Goal: Task Accomplishment & Management: Manage account settings

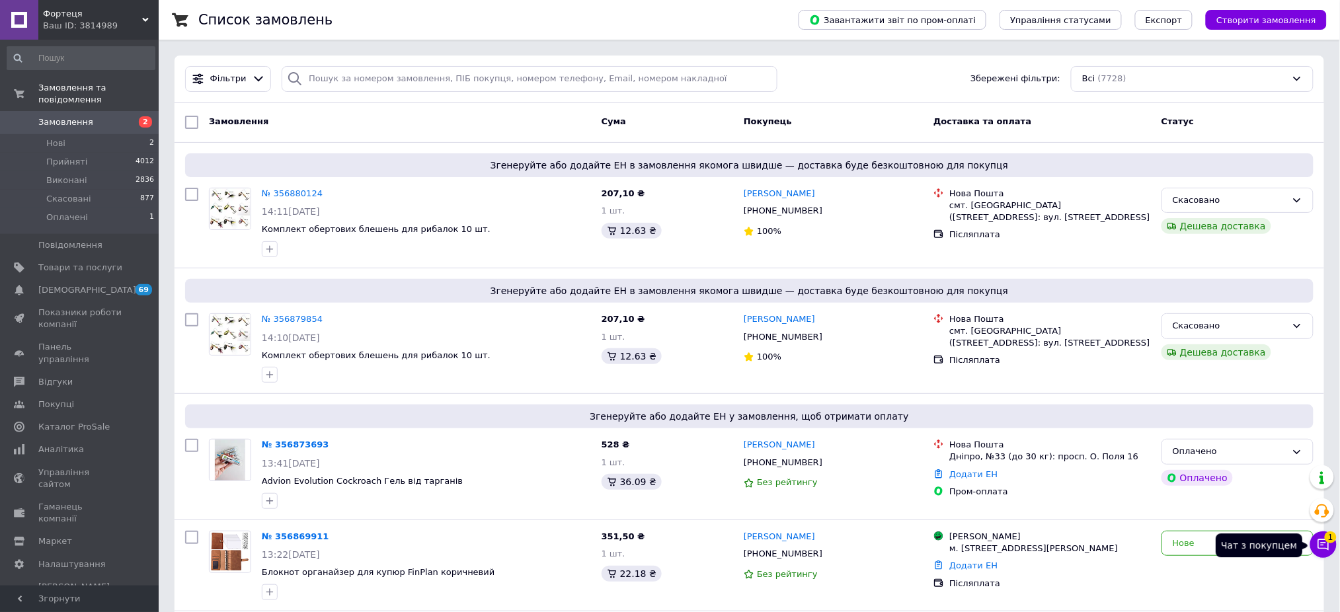
click at [1325, 542] on icon at bounding box center [1323, 544] width 13 height 13
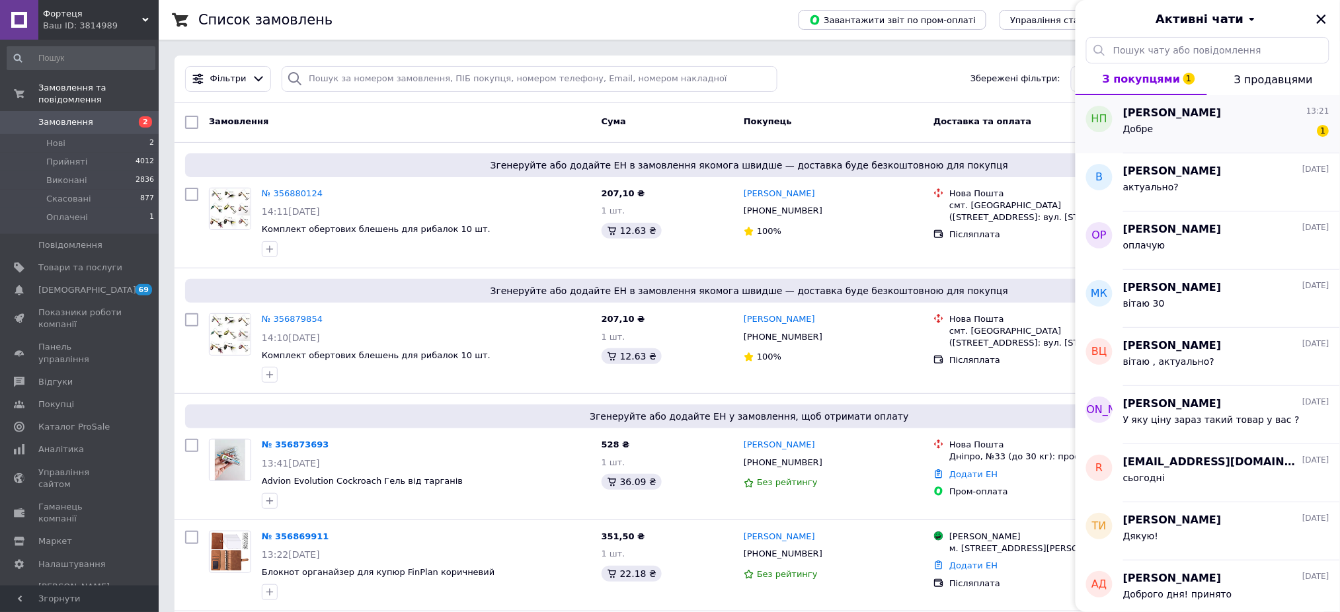
click at [1182, 123] on div "Добре 1" at bounding box center [1227, 131] width 206 height 21
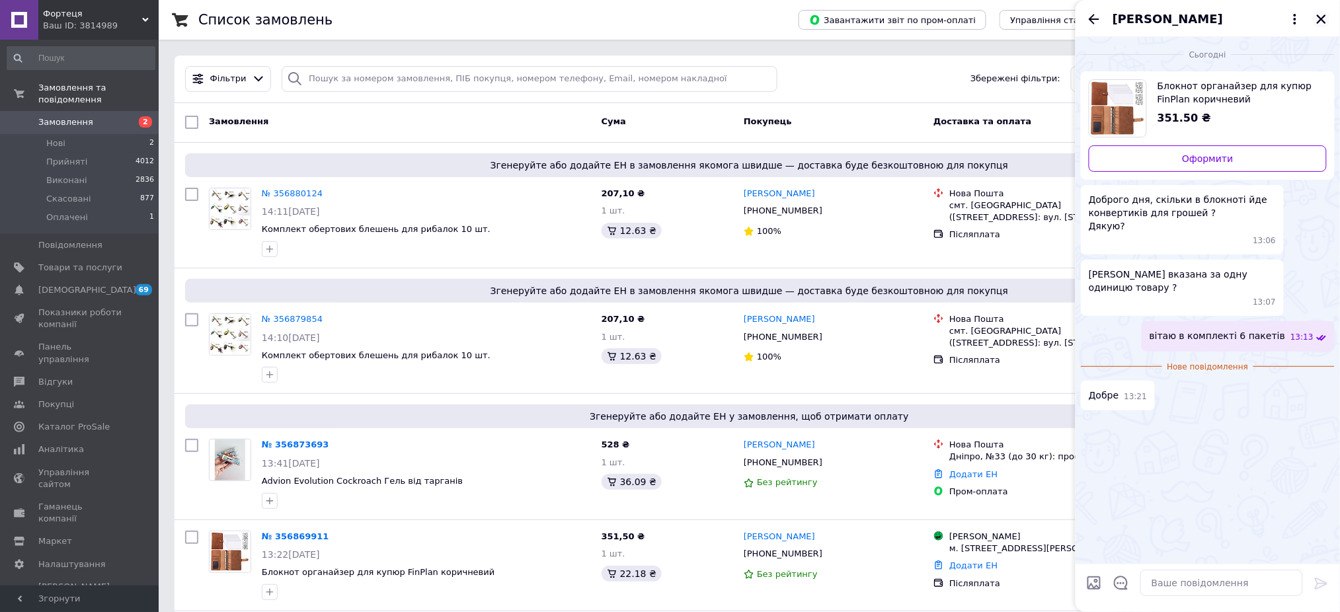
click at [1324, 15] on icon "Закрити" at bounding box center [1322, 19] width 12 height 12
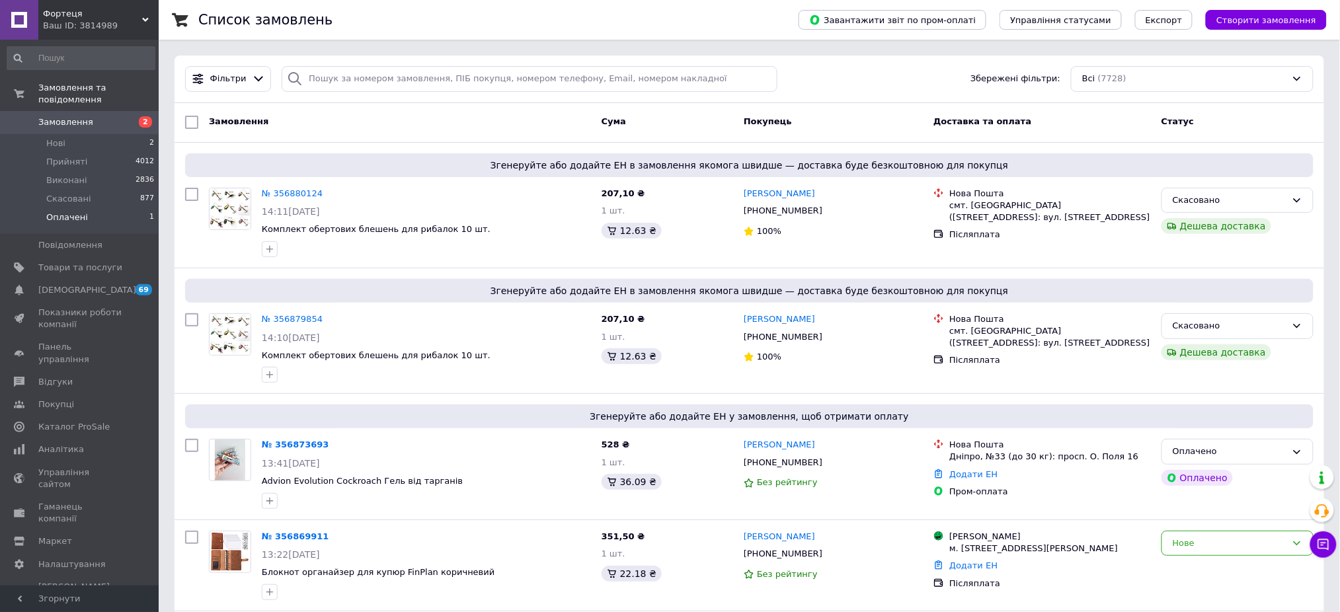
click at [97, 208] on li "Оплачені 1" at bounding box center [81, 220] width 162 height 25
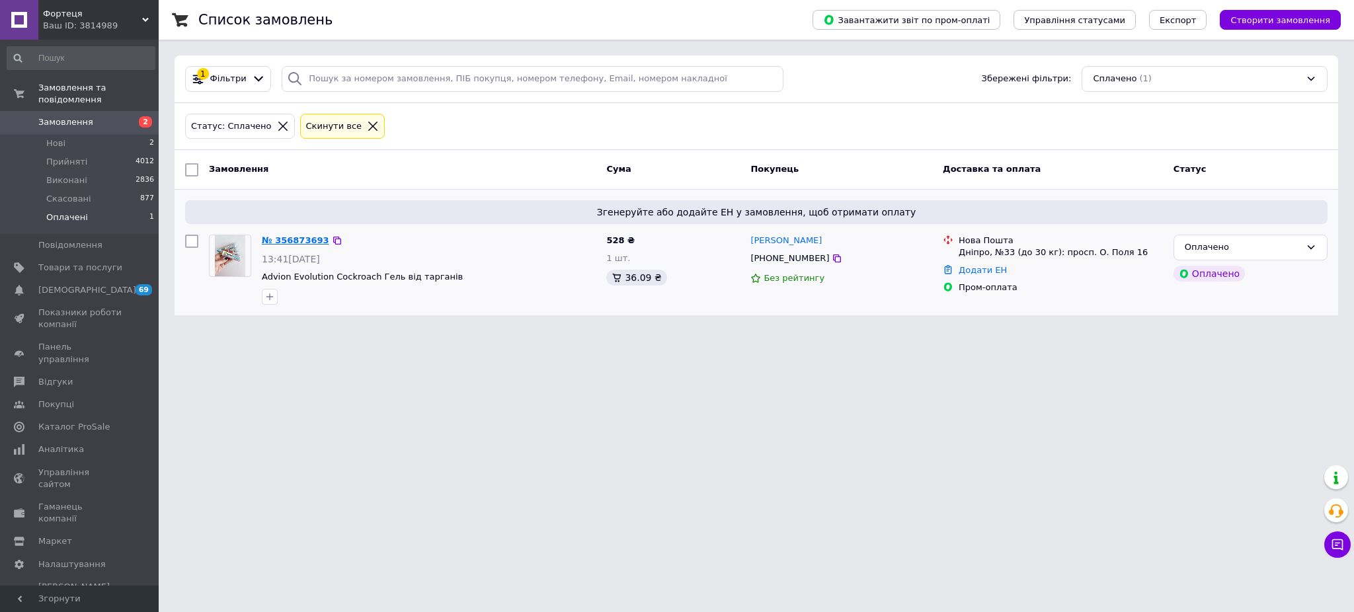
click at [288, 237] on link "№ 356873693" at bounding box center [295, 240] width 67 height 10
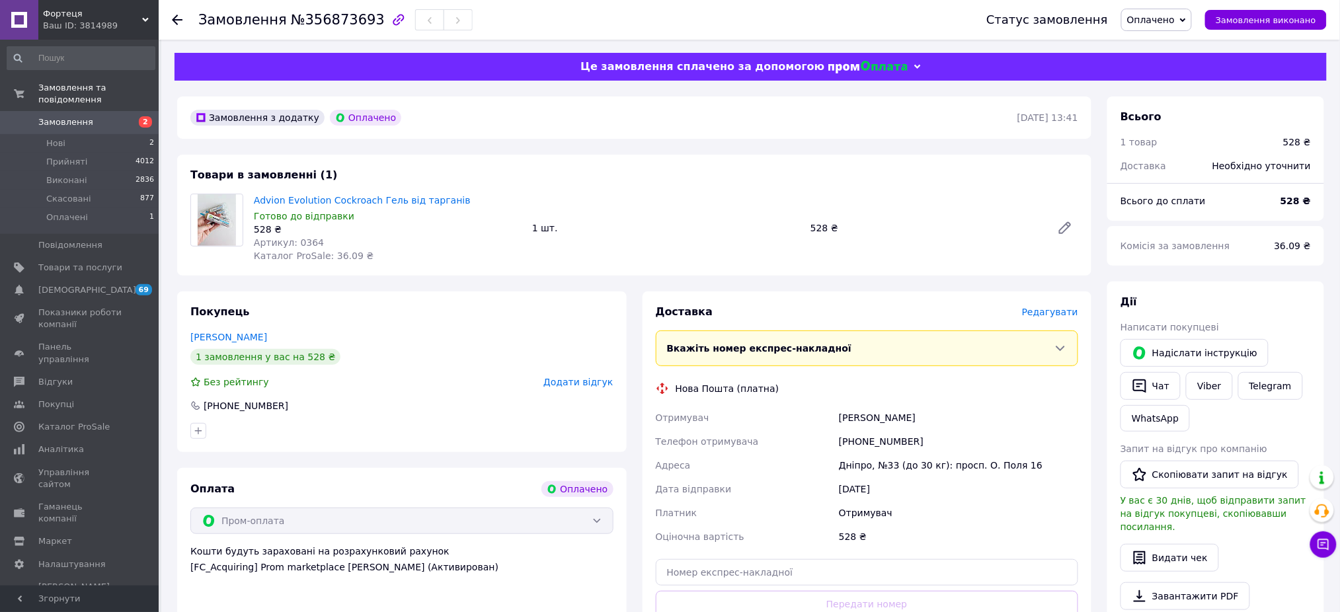
click at [1055, 311] on span "Редагувати" at bounding box center [1050, 312] width 56 height 11
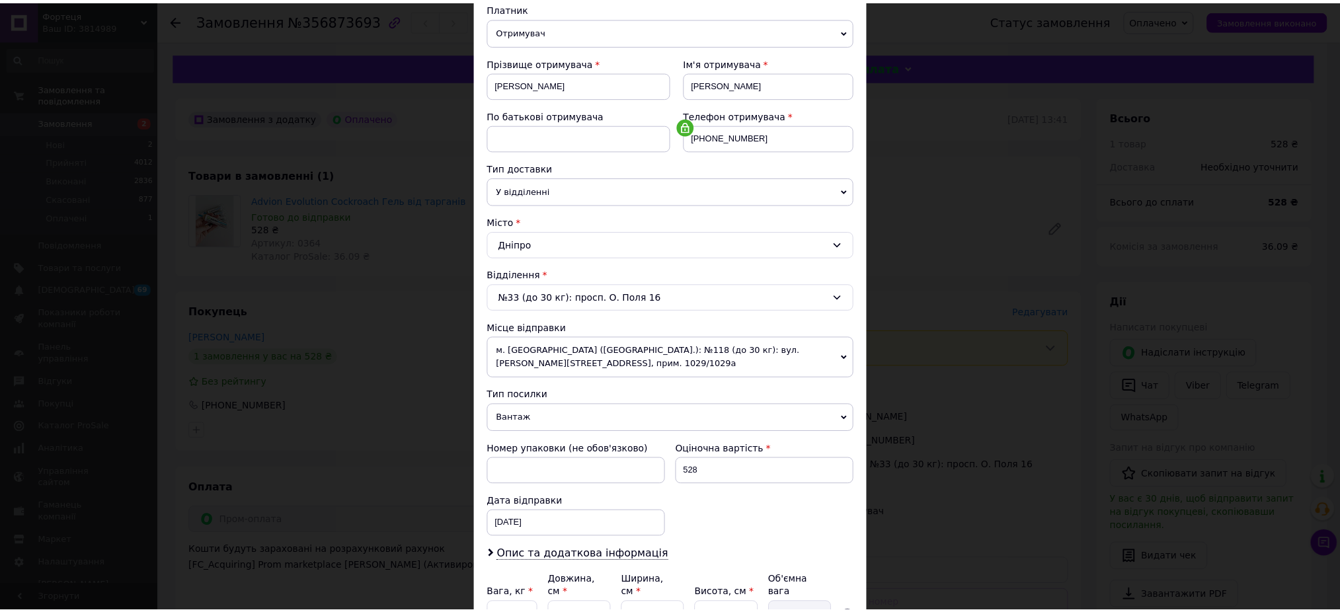
scroll to position [267, 0]
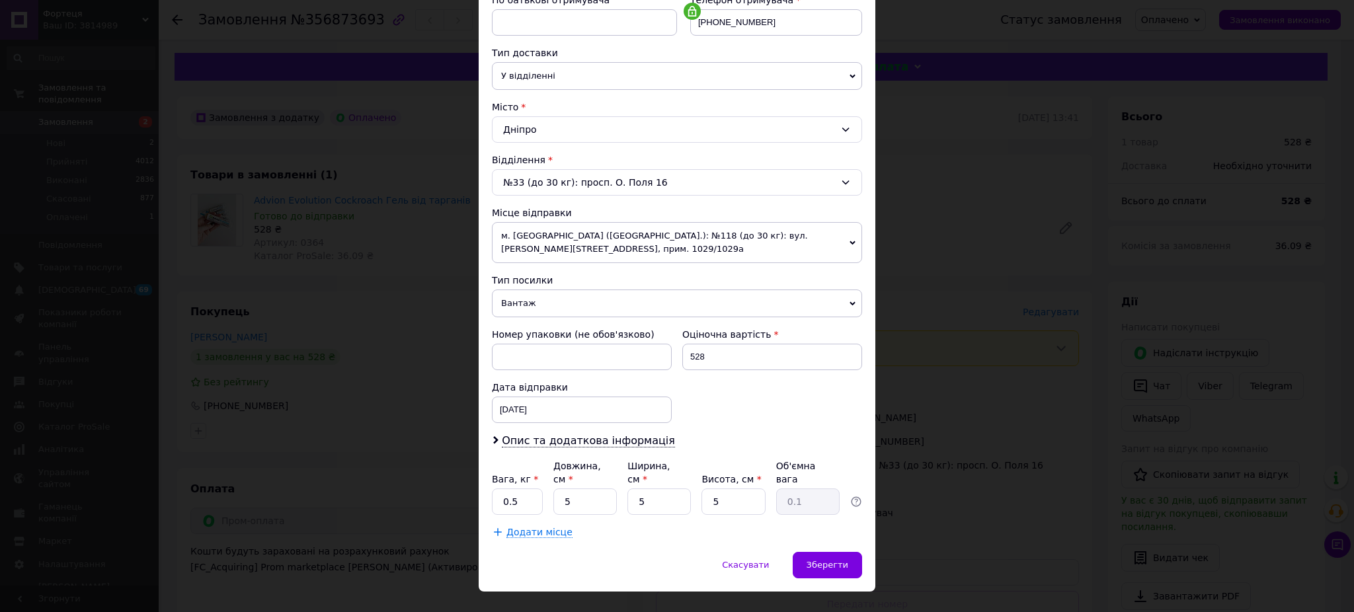
drag, startPoint x: 830, startPoint y: 532, endPoint x: 829, endPoint y: 517, distance: 15.2
click at [831, 552] on div "Зберегти" at bounding box center [827, 565] width 69 height 26
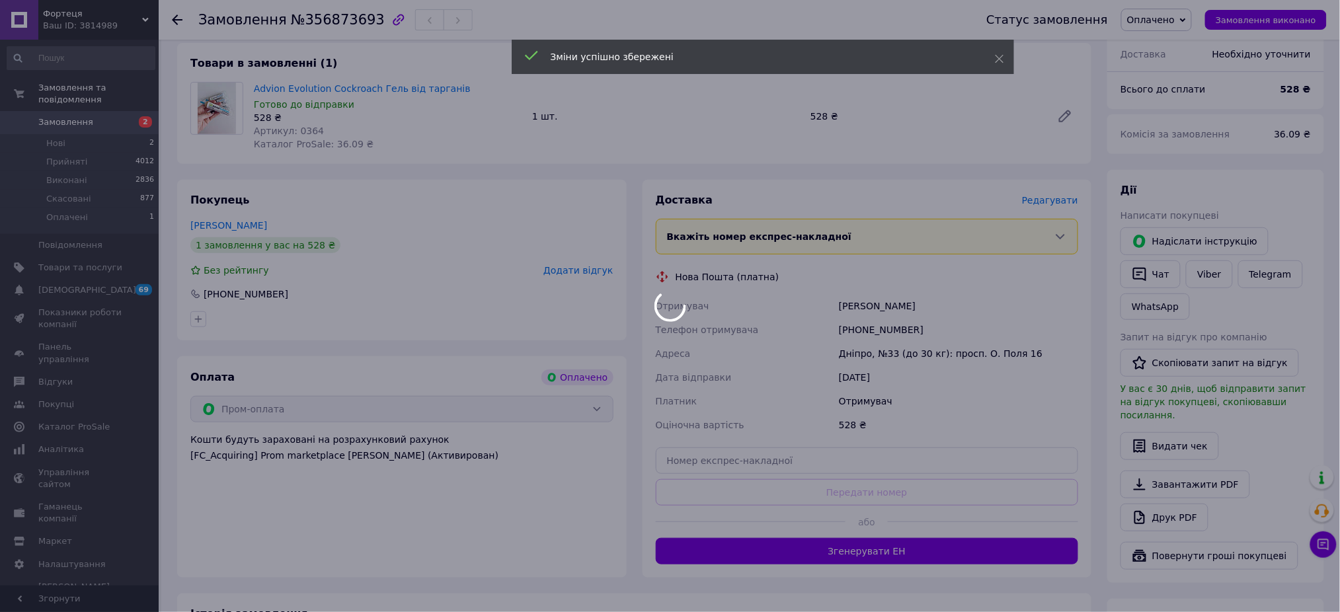
scroll to position [352, 0]
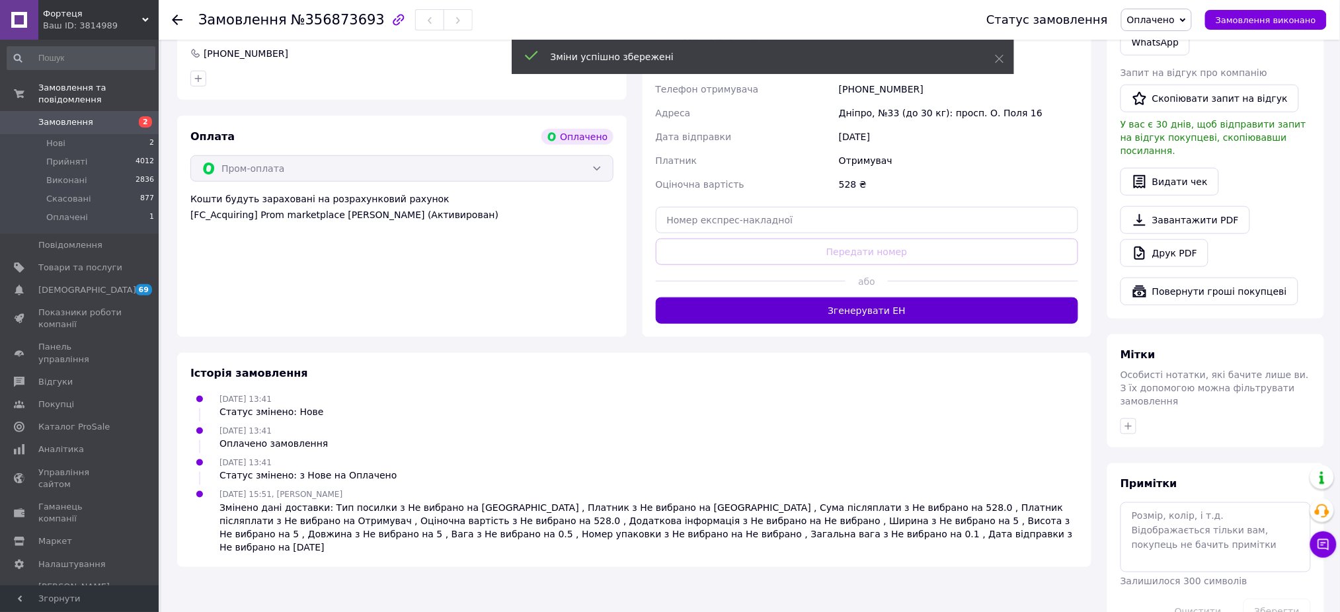
click at [851, 321] on button "Згенерувати ЕН" at bounding box center [867, 311] width 423 height 26
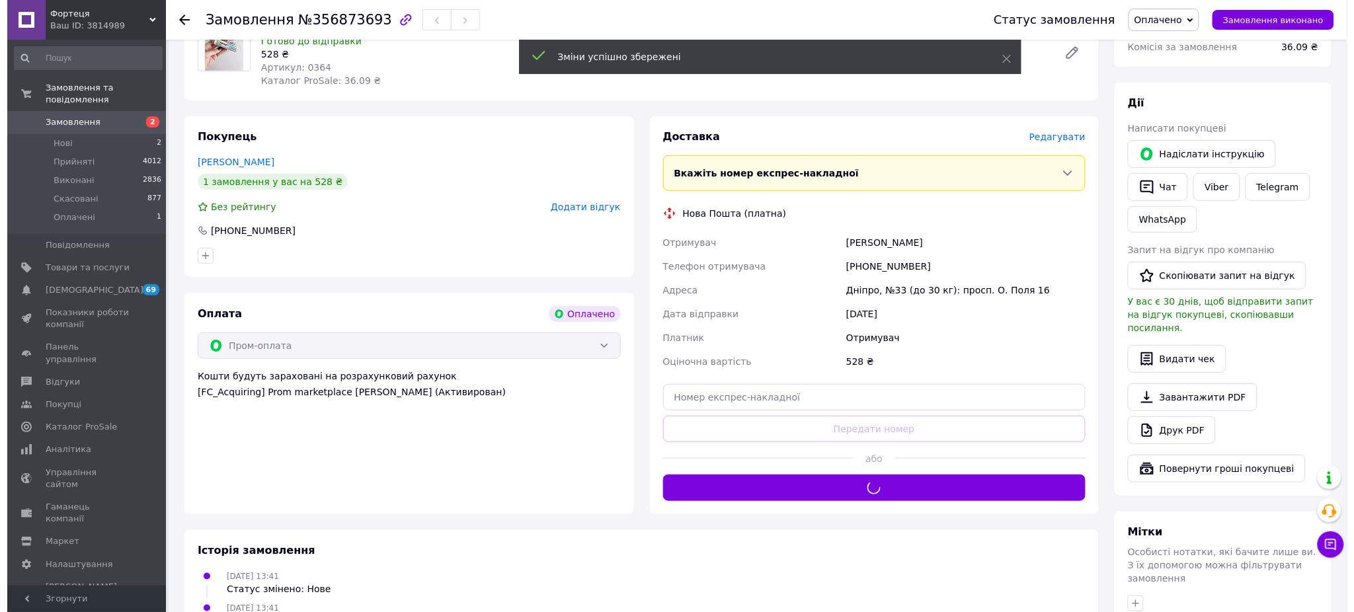
scroll to position [0, 0]
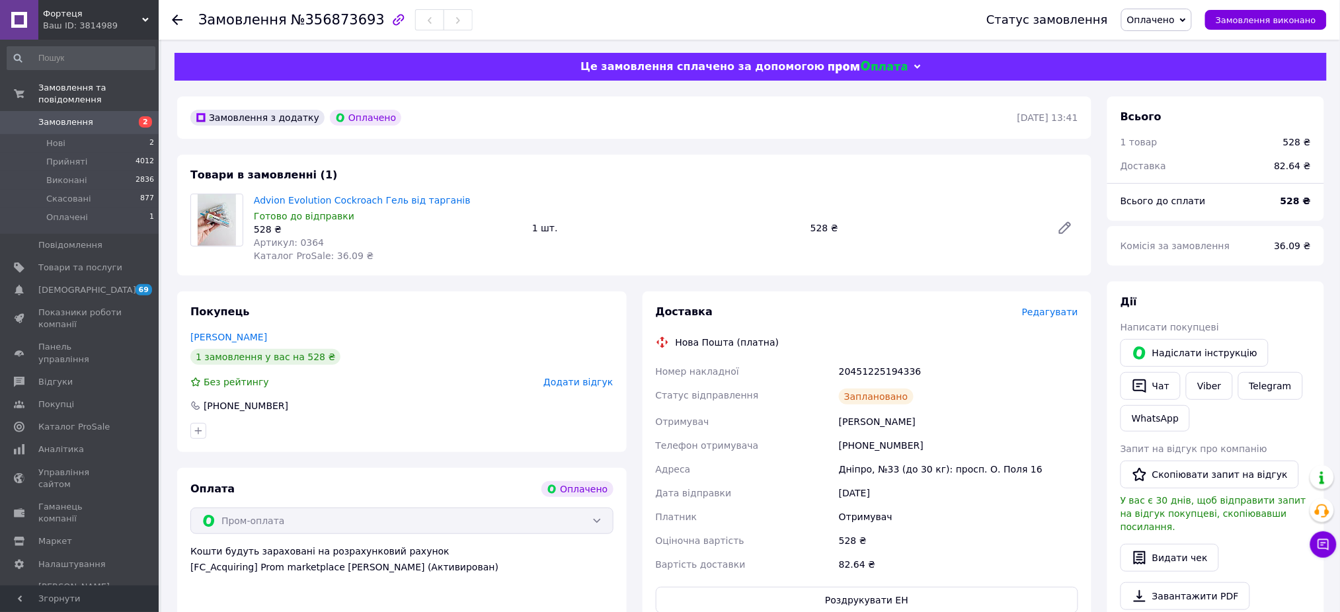
click at [1164, 21] on span "Оплачено" at bounding box center [1152, 20] width 48 height 11
click at [1160, 45] on li "Прийнято" at bounding box center [1156, 46] width 69 height 20
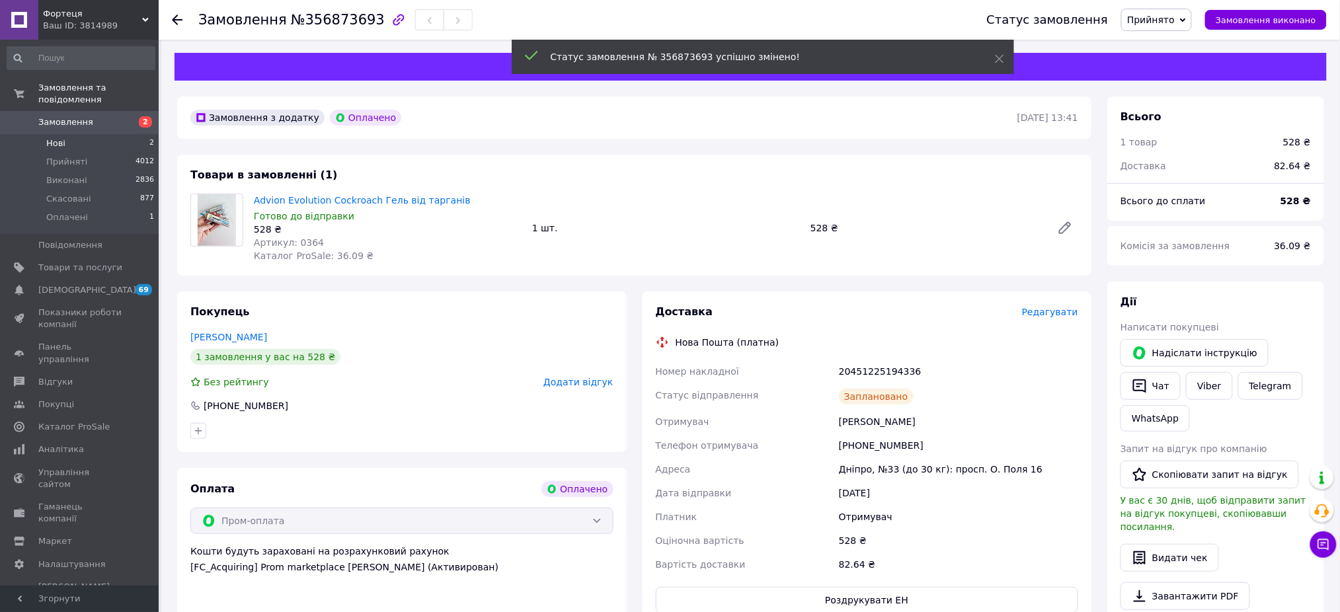
click at [77, 134] on li "Нові 2" at bounding box center [81, 143] width 162 height 19
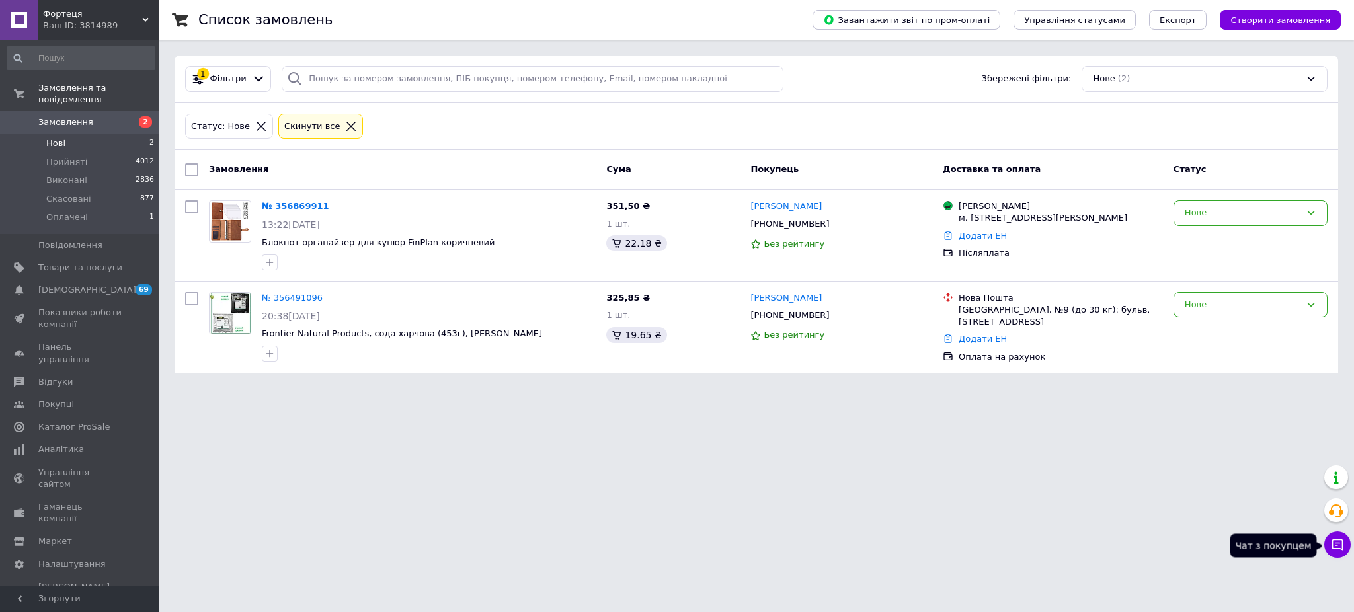
click at [1339, 544] on icon at bounding box center [1338, 545] width 11 height 11
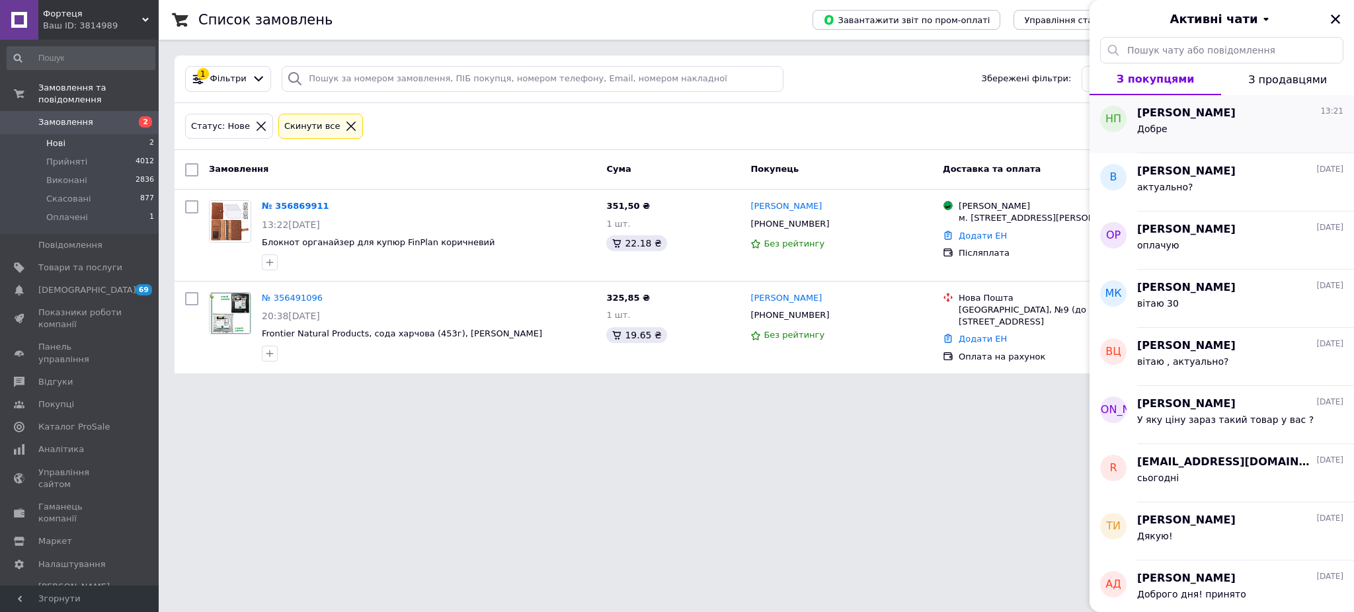
click at [1206, 124] on div "Добре" at bounding box center [1240, 131] width 206 height 21
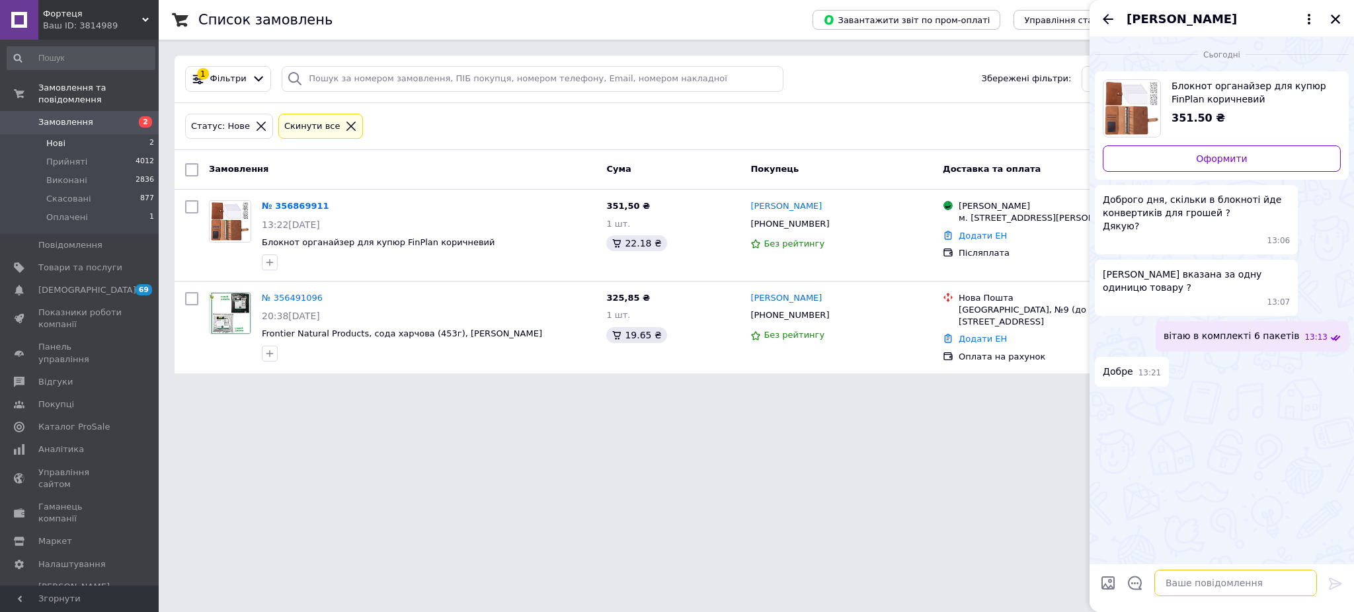
click at [1178, 585] on textarea at bounding box center [1236, 583] width 163 height 26
type textarea "принято"
click at [1339, 19] on icon "Закрити" at bounding box center [1336, 19] width 12 height 12
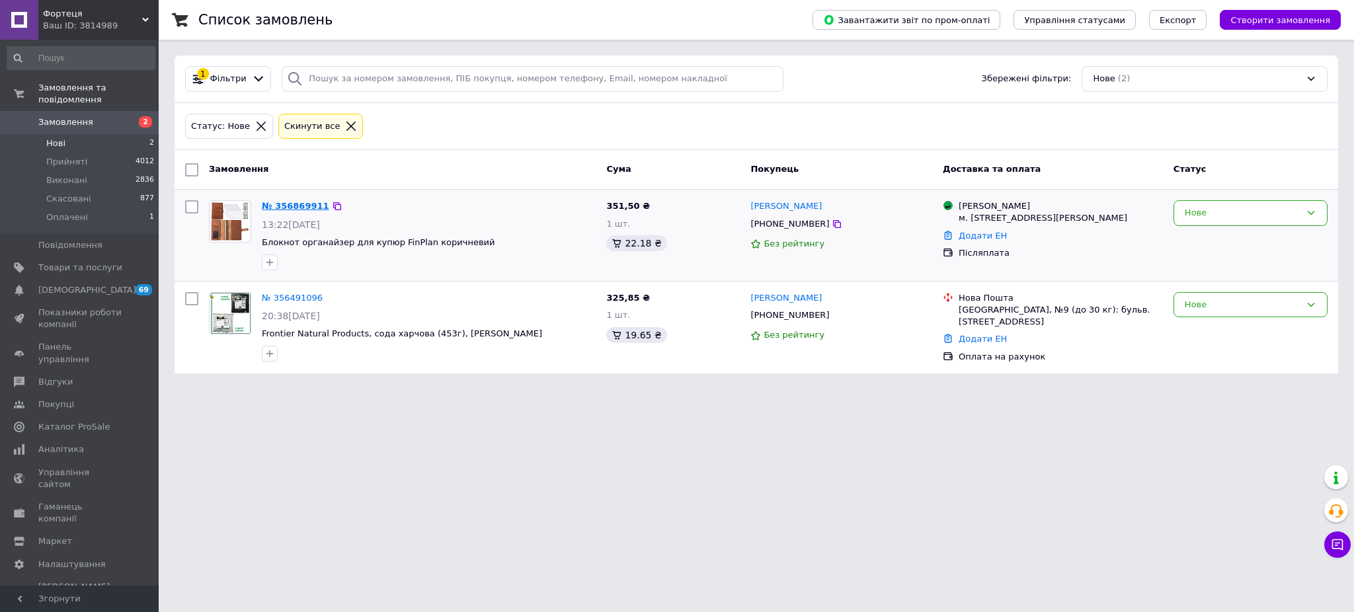
click at [295, 207] on link "№ 356869911" at bounding box center [295, 206] width 67 height 10
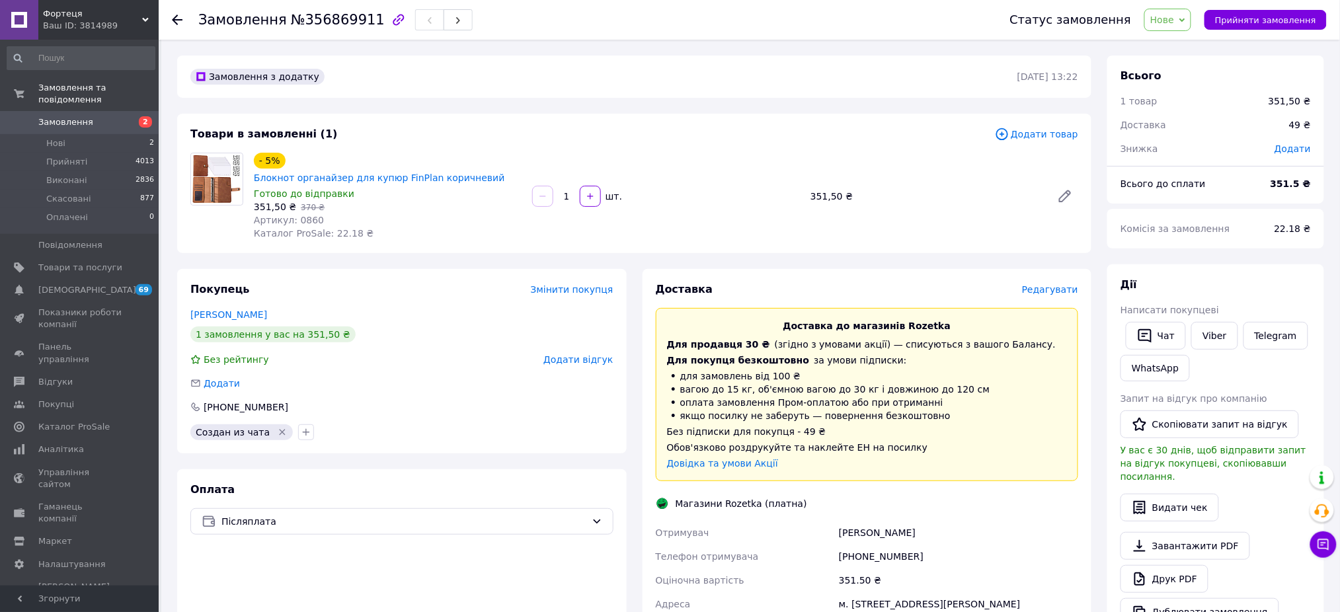
click at [1048, 284] on span "Редагувати" at bounding box center [1050, 289] width 56 height 11
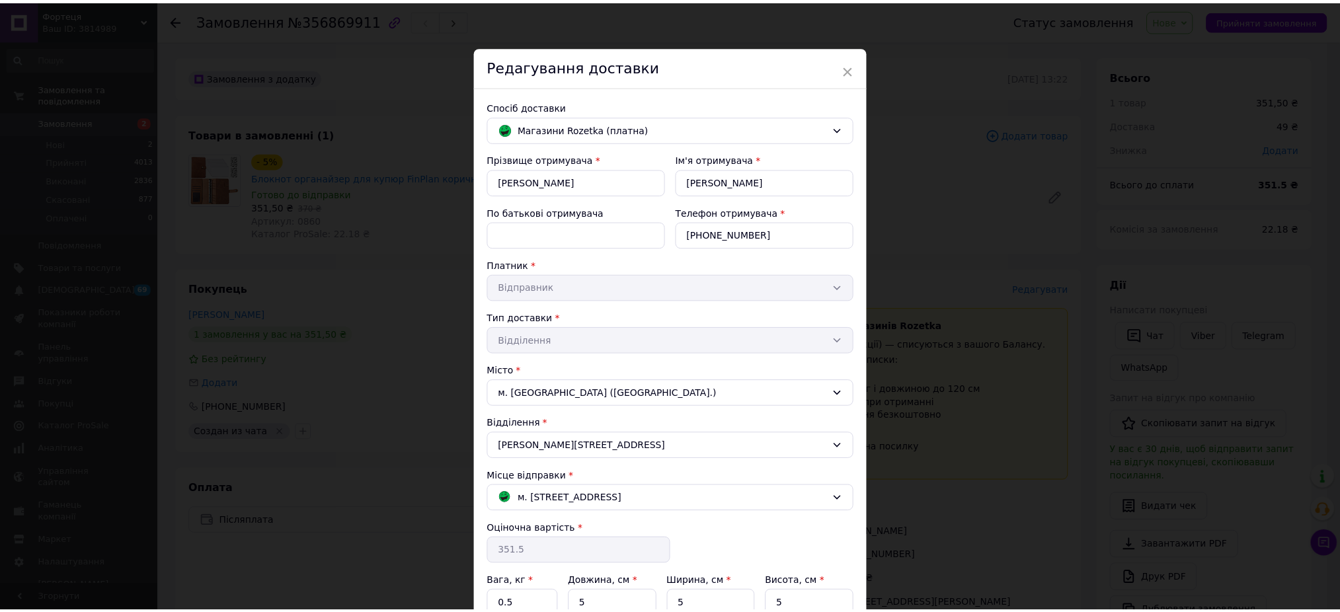
scroll to position [131, 0]
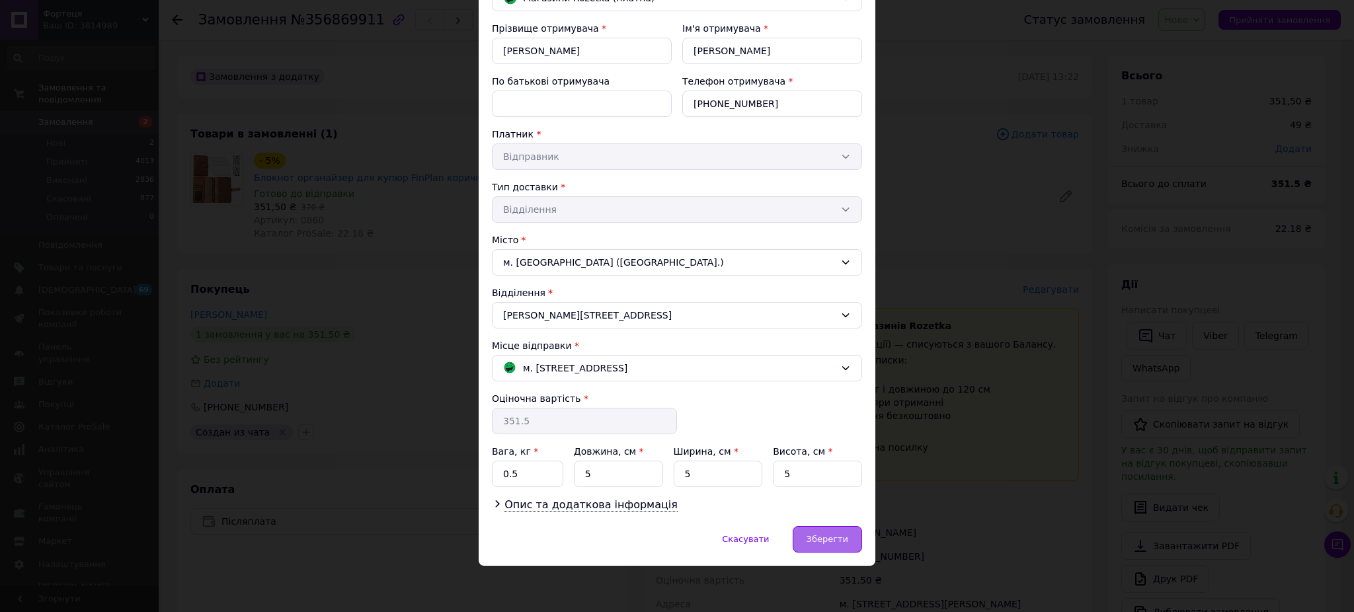
click at [831, 544] on span "Зберегти" at bounding box center [828, 539] width 42 height 10
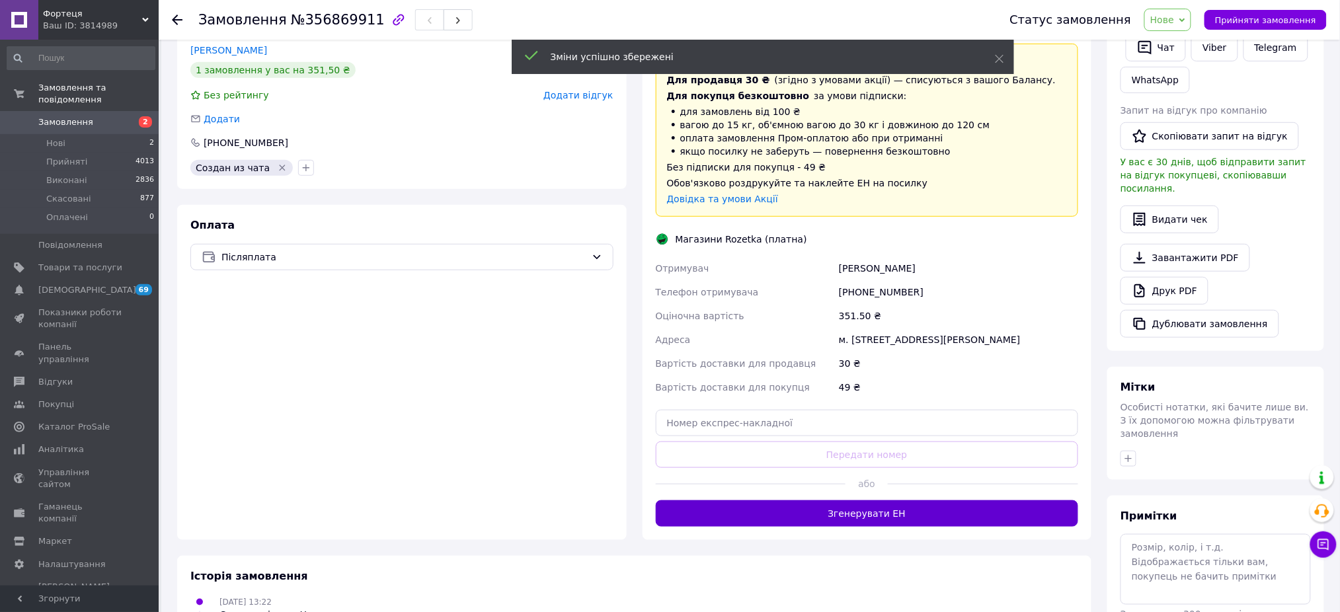
click at [887, 501] on button "Згенерувати ЕН" at bounding box center [867, 514] width 423 height 26
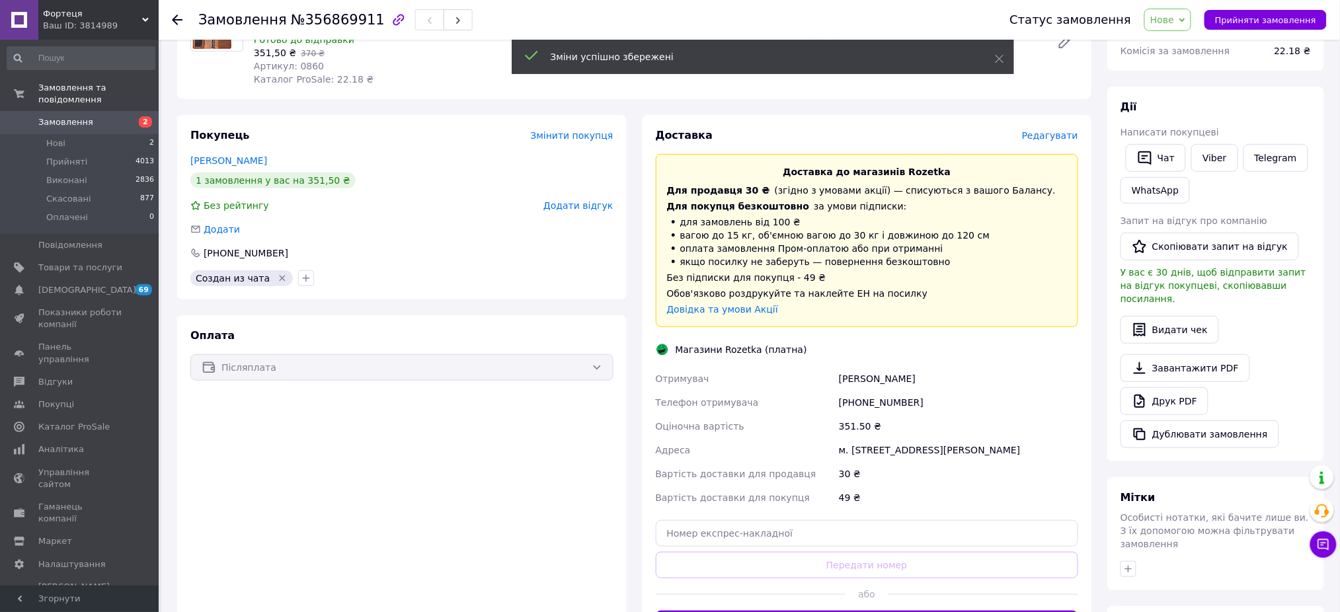
scroll to position [88, 0]
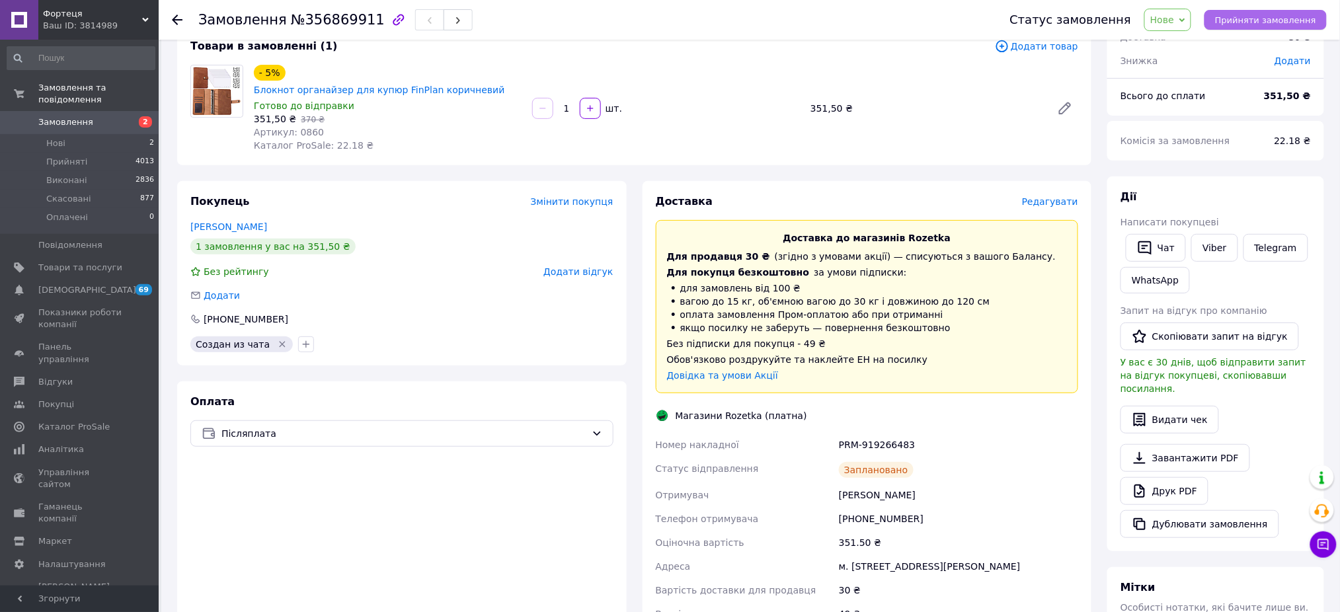
click at [1264, 17] on span "Прийняти замовлення" at bounding box center [1266, 20] width 101 height 10
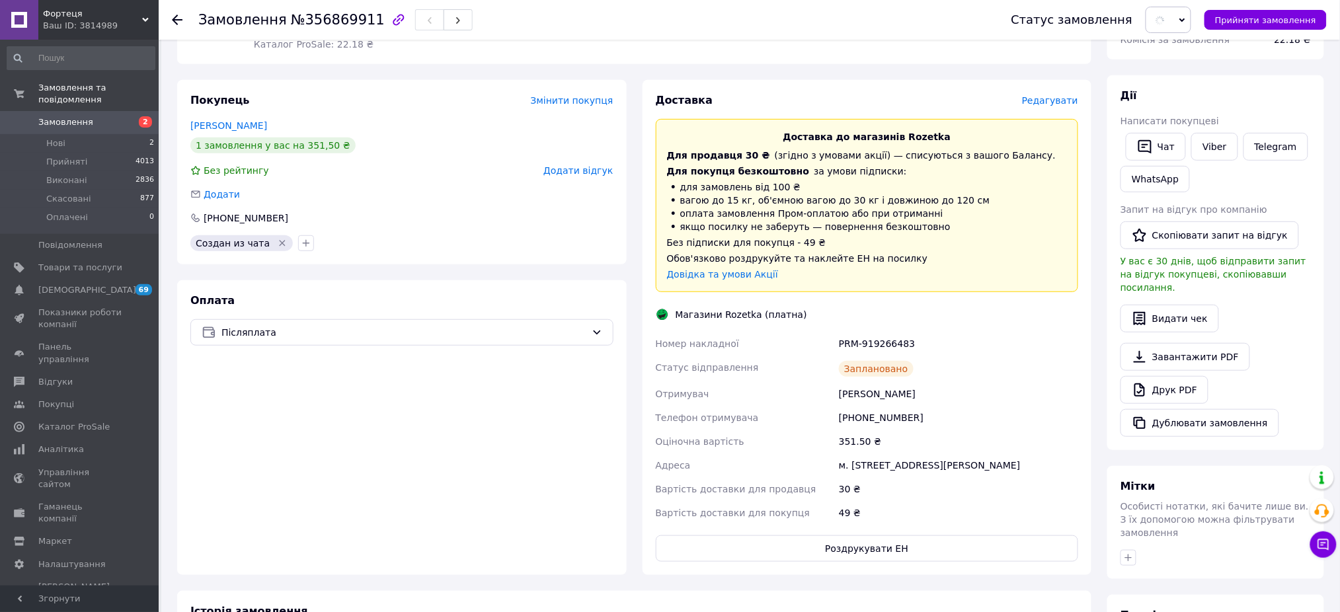
scroll to position [265, 0]
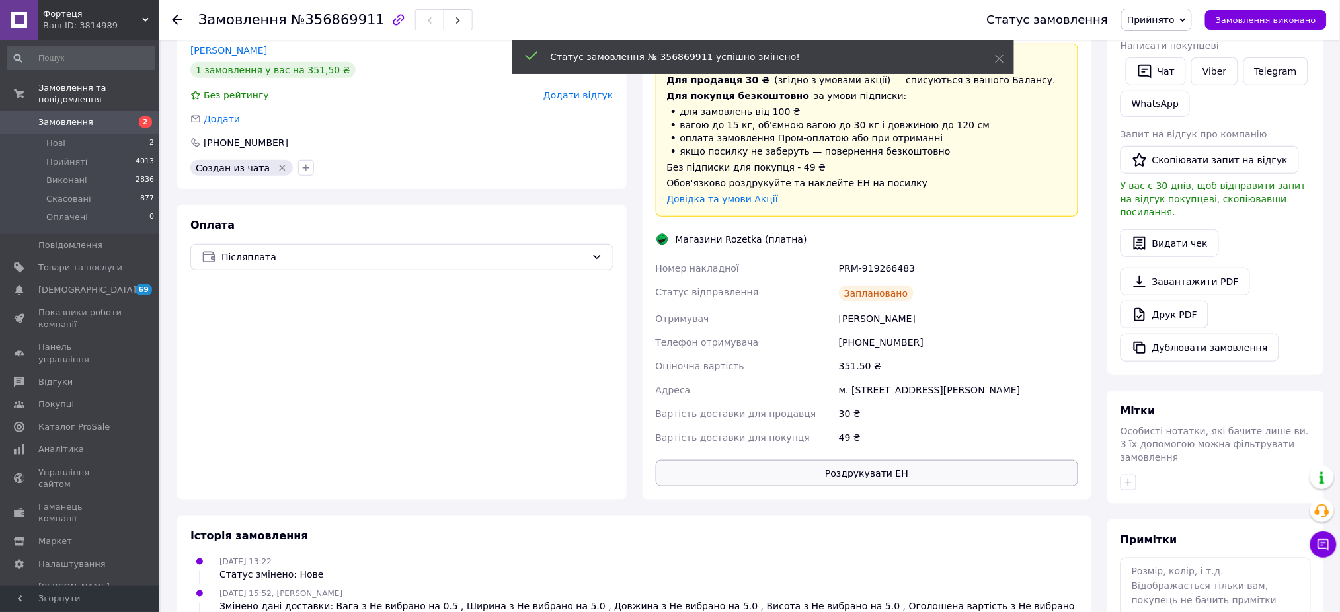
click at [855, 460] on button "Роздрукувати ЕН" at bounding box center [867, 473] width 423 height 26
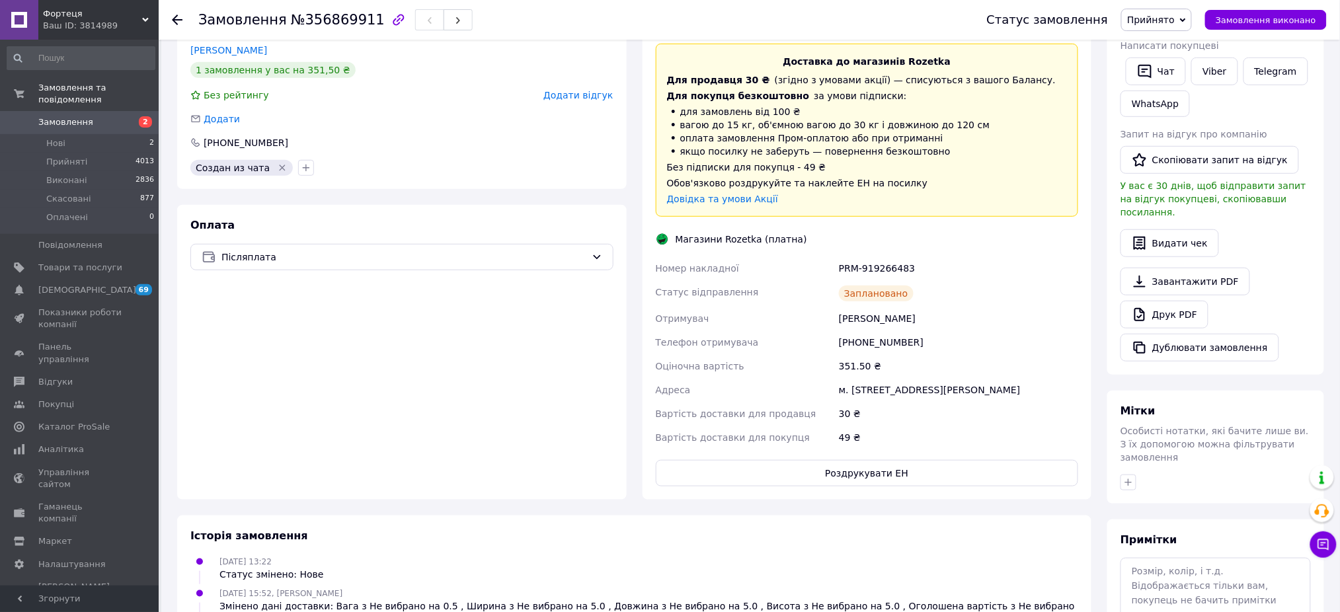
click at [114, 22] on div "Ваш ID: 3814989" at bounding box center [101, 26] width 116 height 12
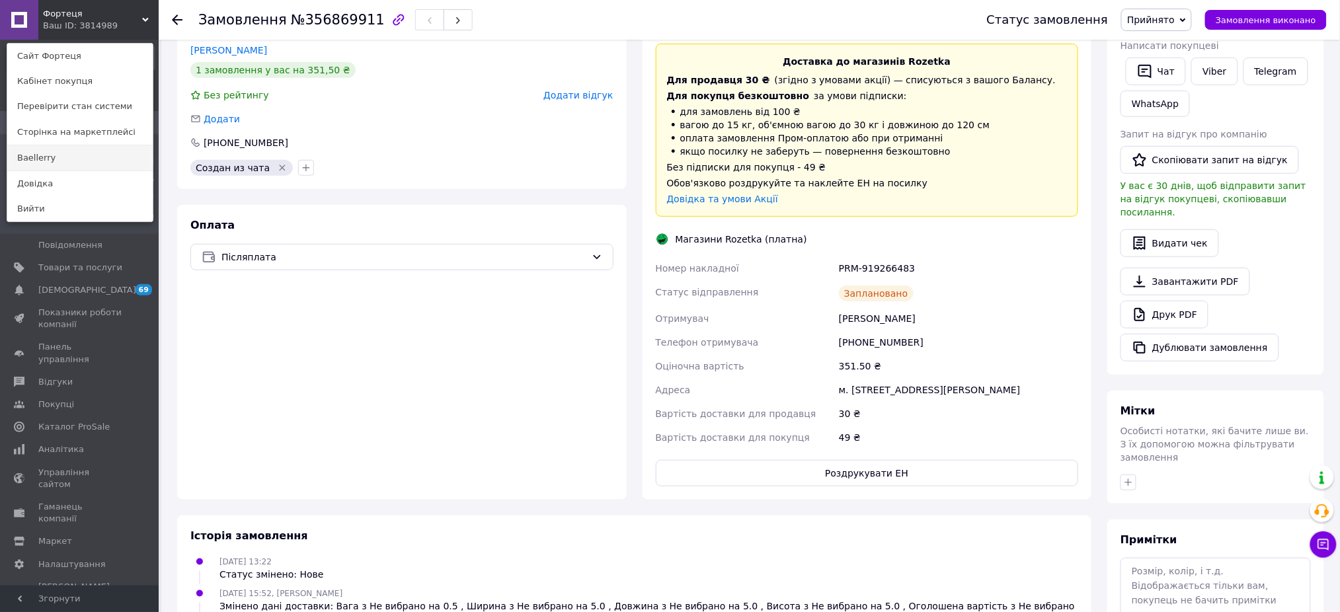
click at [61, 158] on link "Baellerry" at bounding box center [79, 157] width 145 height 25
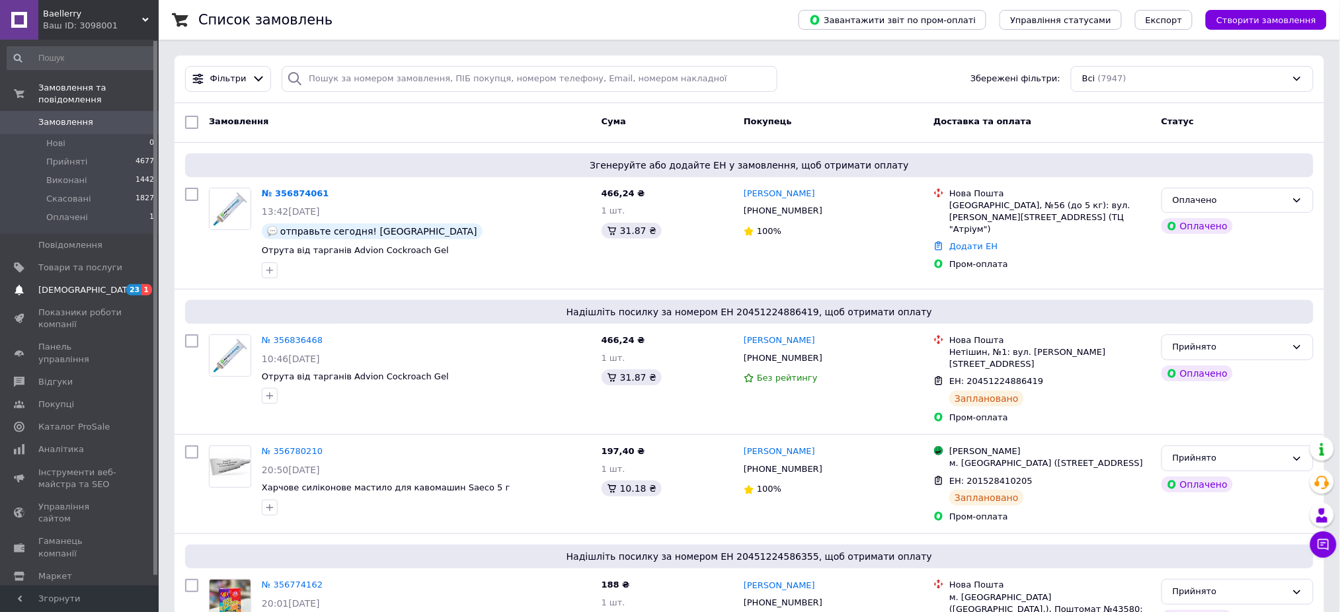
click at [90, 284] on span "[DEMOGRAPHIC_DATA]" at bounding box center [80, 290] width 84 height 12
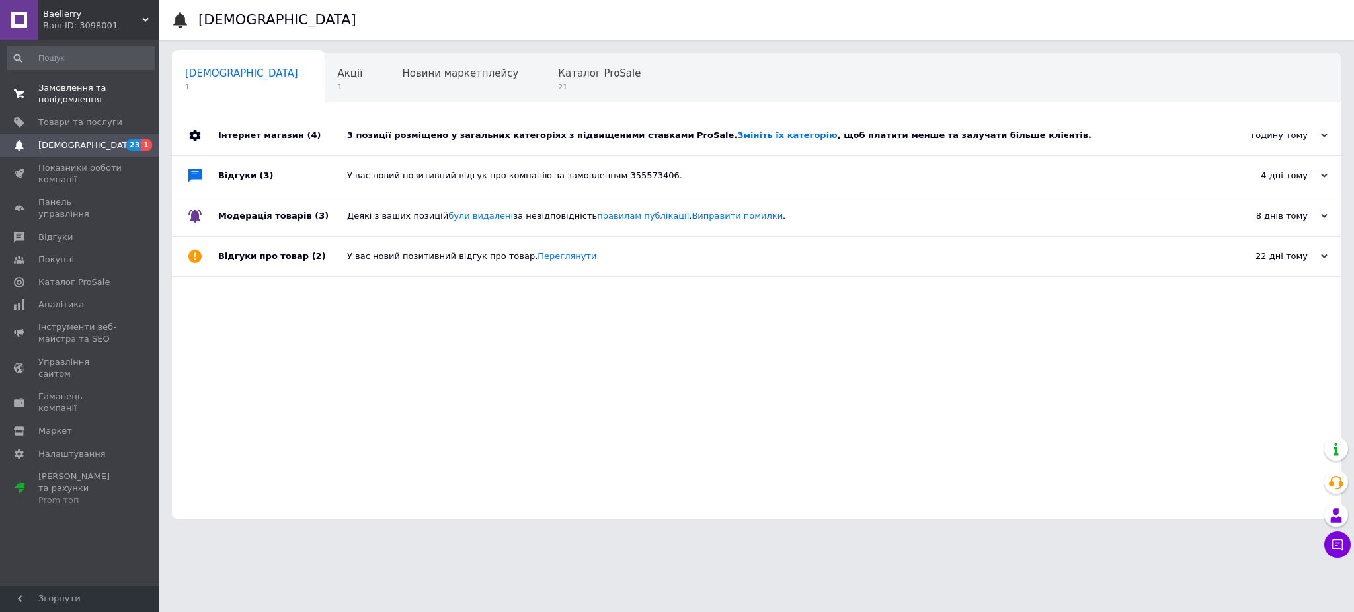
click at [61, 82] on span "Замовлення та повідомлення" at bounding box center [80, 94] width 84 height 24
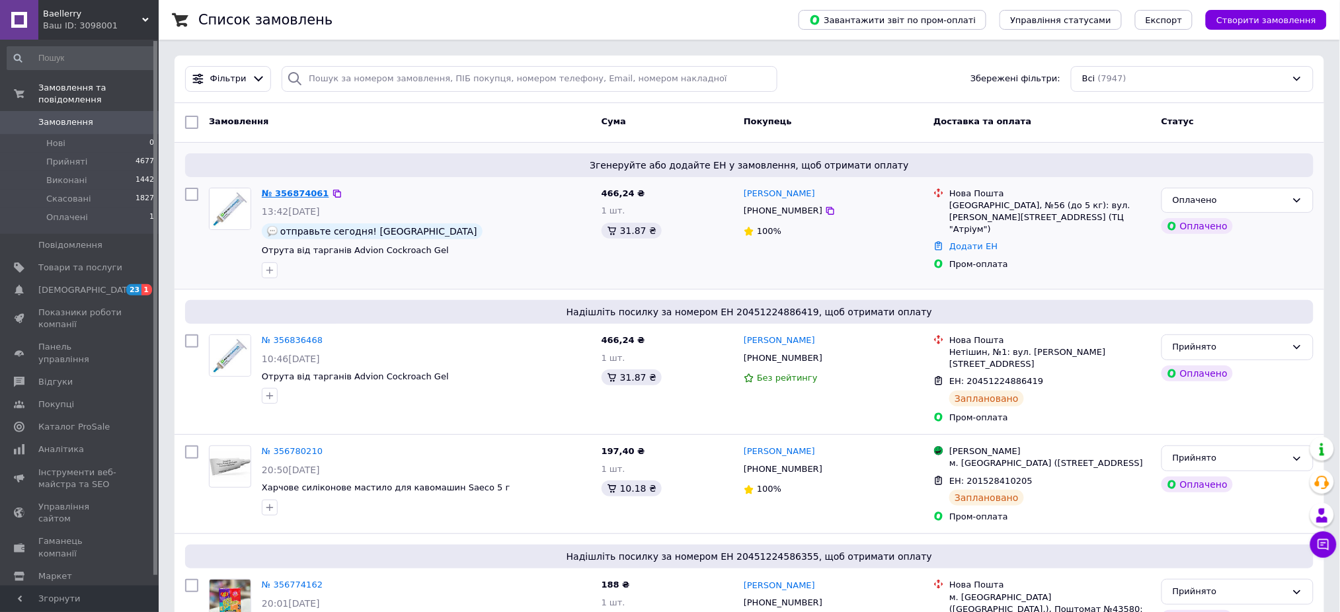
click at [302, 192] on link "№ 356874061" at bounding box center [295, 193] width 67 height 10
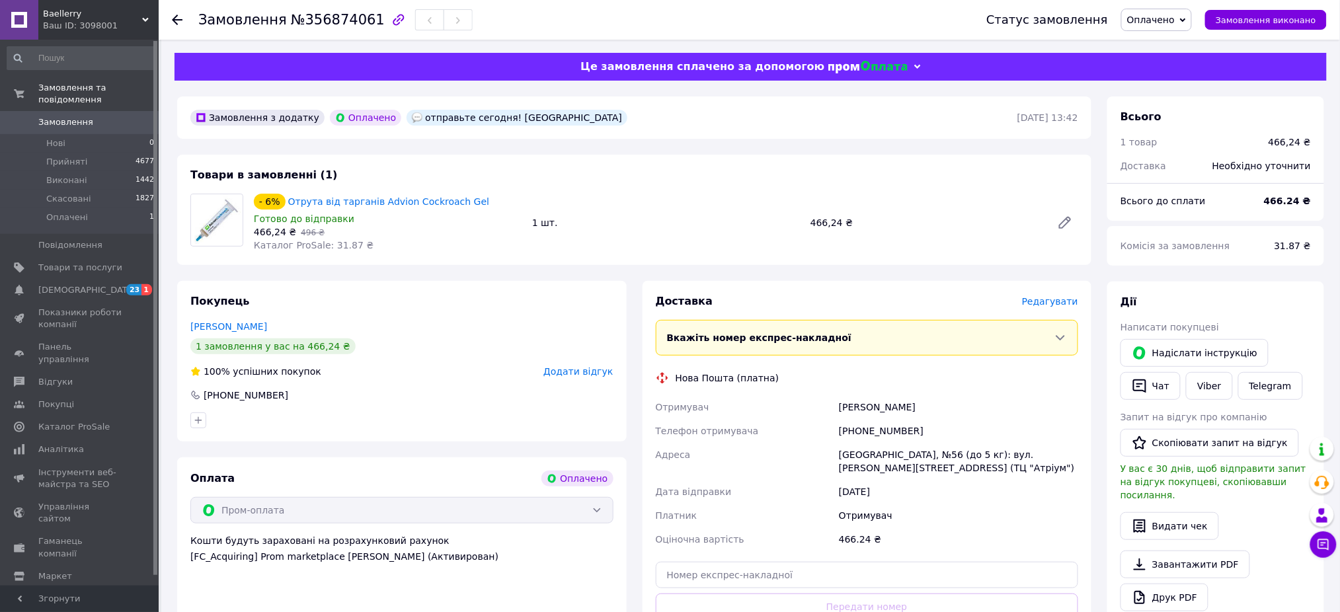
click at [1050, 296] on span "Редагувати" at bounding box center [1050, 301] width 56 height 11
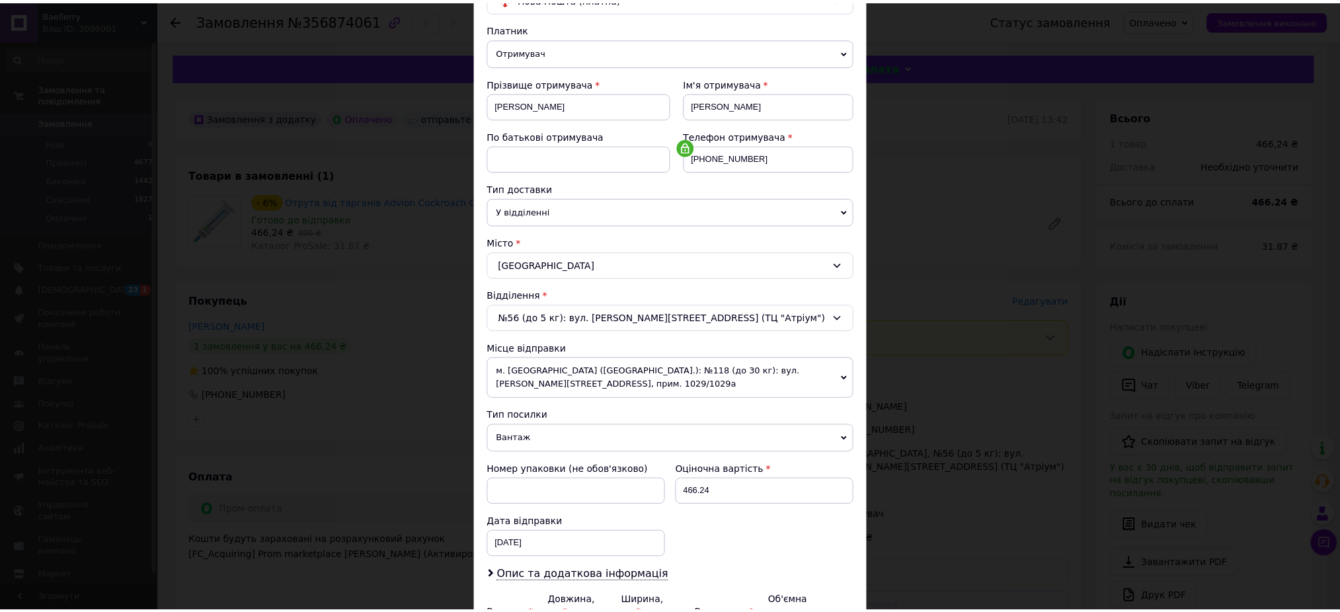
scroll to position [267, 0]
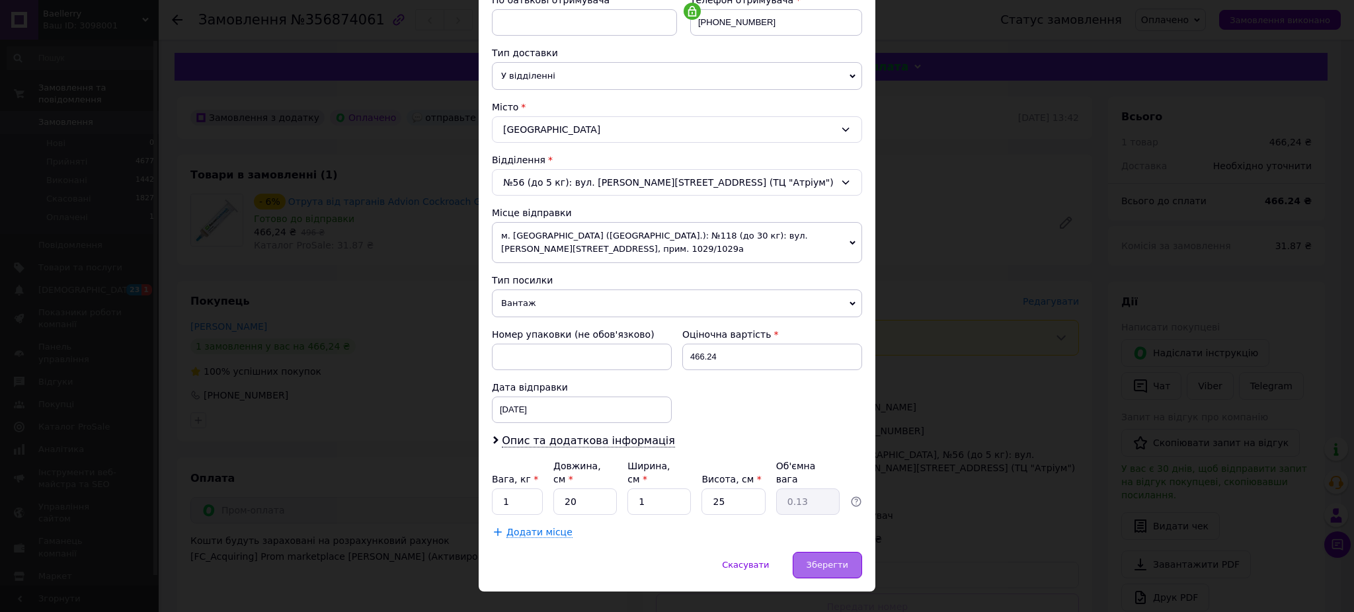
click at [818, 560] on span "Зберегти" at bounding box center [828, 565] width 42 height 10
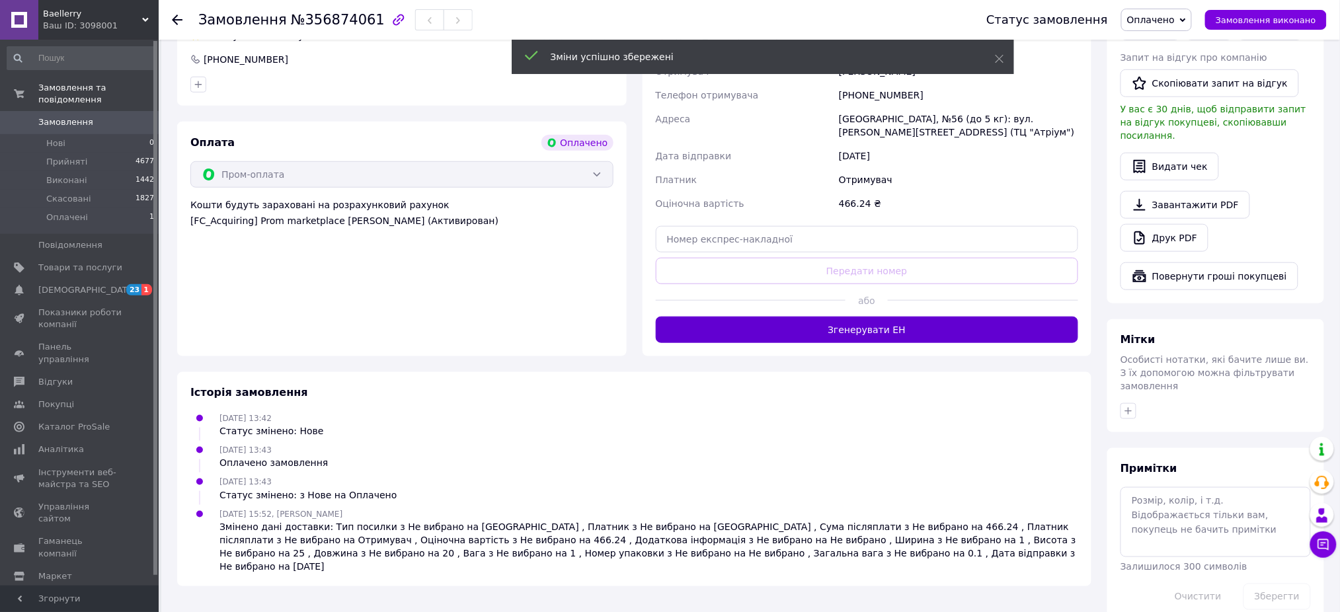
click at [837, 323] on button "Згенерувати ЕН" at bounding box center [867, 330] width 423 height 26
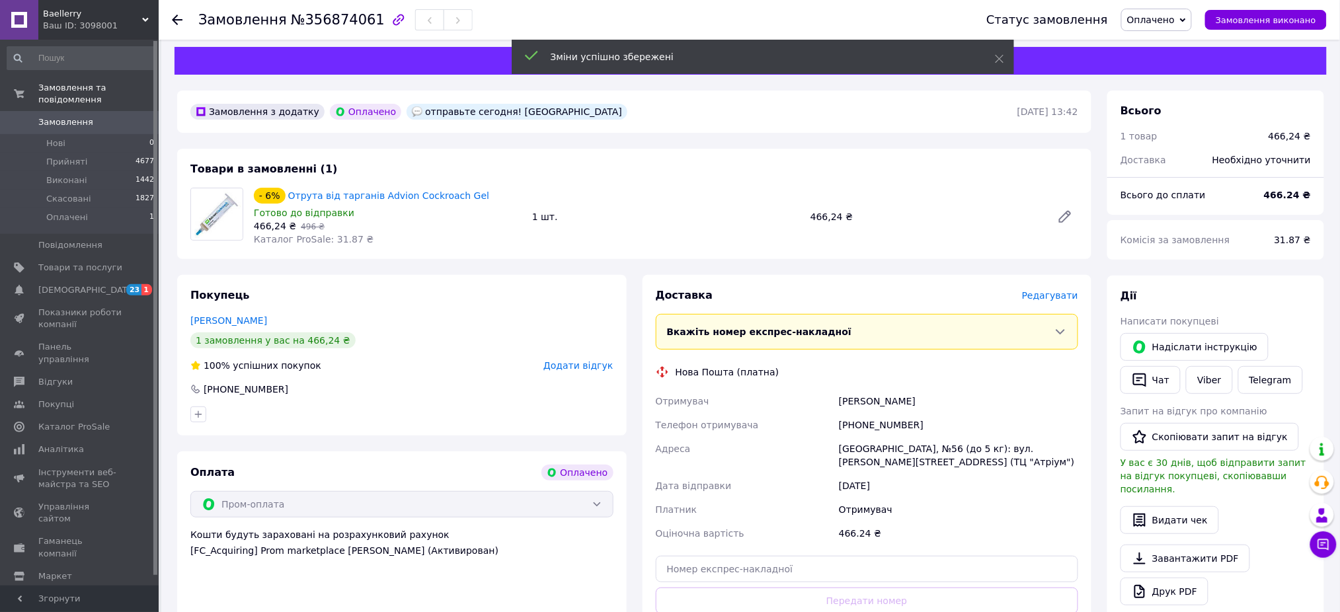
scroll to position [0, 0]
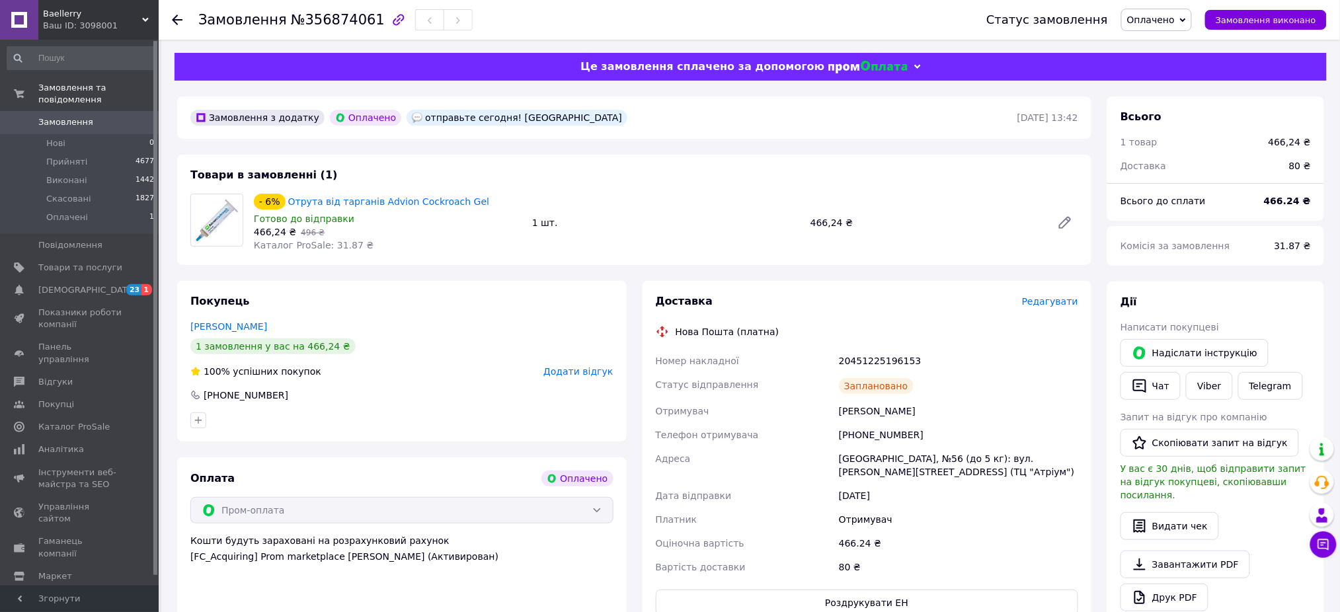
drag, startPoint x: 1178, startPoint y: 19, endPoint x: 1175, endPoint y: 33, distance: 14.3
click at [1175, 20] on span "Оплачено" at bounding box center [1152, 20] width 48 height 11
click at [1173, 44] on li "Прийнято" at bounding box center [1156, 46] width 69 height 20
click at [115, 116] on span "Замовлення" at bounding box center [80, 122] width 84 height 12
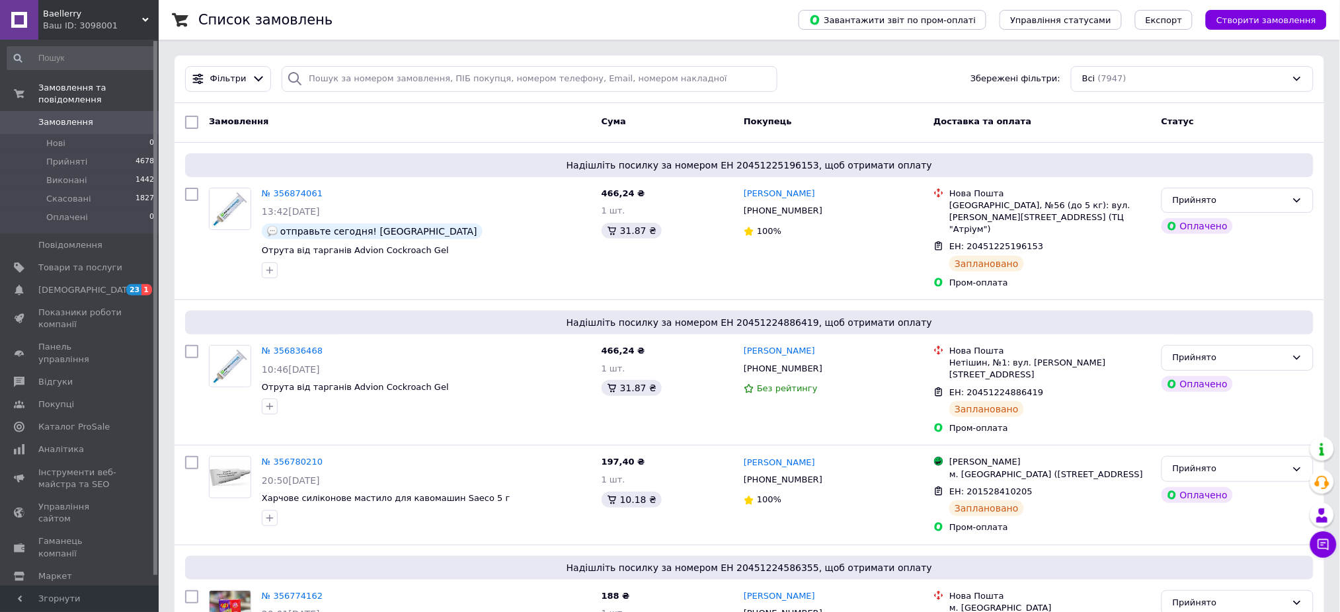
click at [98, 3] on div "Baellerry Ваш ID: 3098001" at bounding box center [98, 20] width 120 height 40
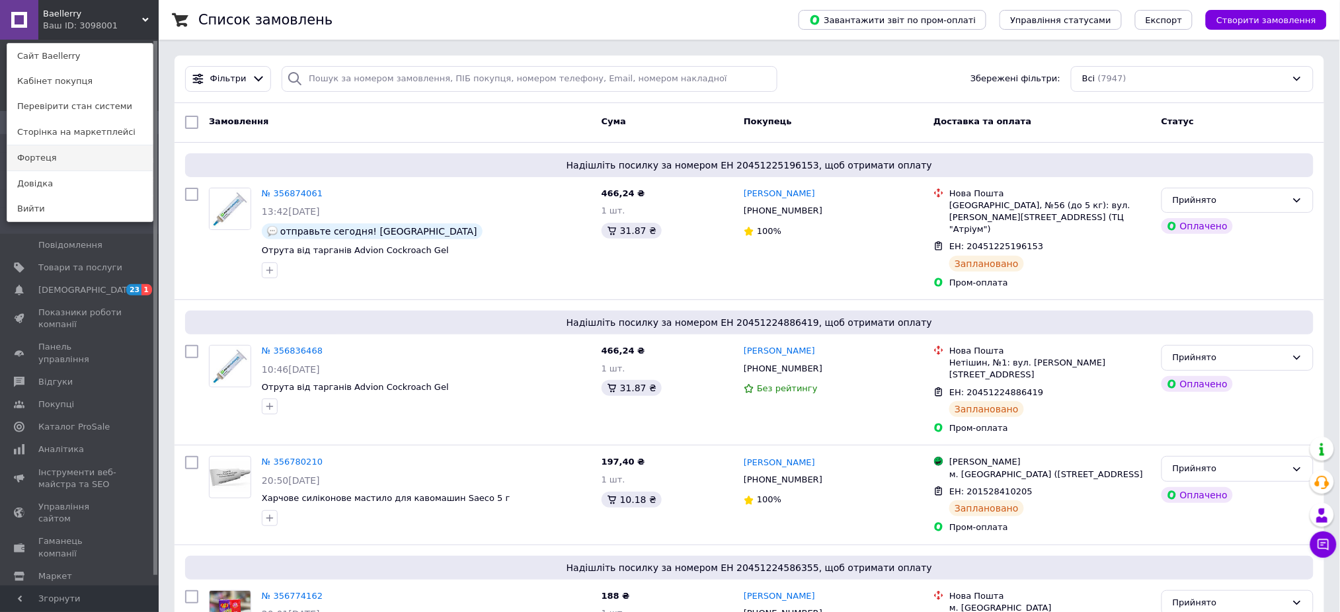
click at [62, 169] on link "Фортеця" at bounding box center [79, 157] width 145 height 25
